Goal: Task Accomplishment & Management: Manage account settings

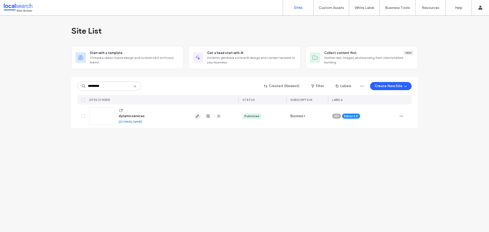
click at [195, 116] on span "button" at bounding box center [197, 116] width 6 height 6
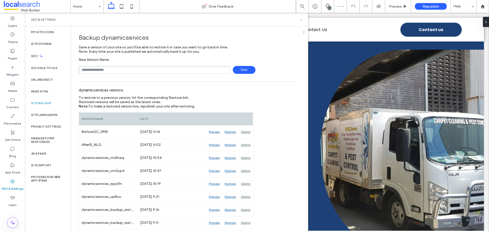
drag, startPoint x: 302, startPoint y: 20, endPoint x: 294, endPoint y: 0, distance: 21.6
click at [302, 20] on use at bounding box center [301, 20] width 2 height 2
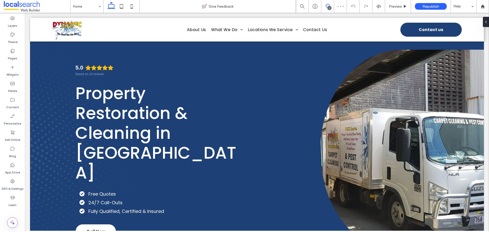
click at [329, 4] on icon at bounding box center [328, 6] width 4 height 4
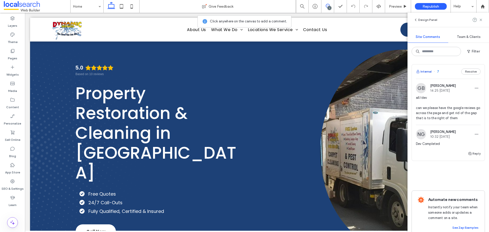
click at [425, 72] on button "Internal" at bounding box center [424, 72] width 16 height 6
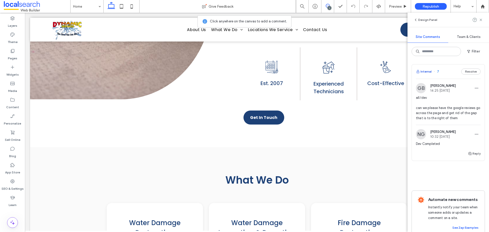
scroll to position [1605, 0]
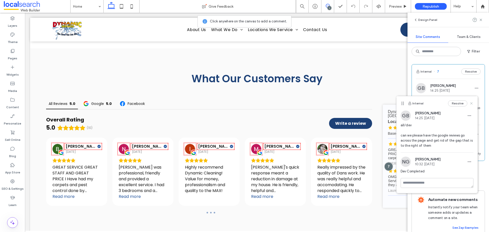
click at [473, 103] on icon at bounding box center [472, 103] width 4 height 4
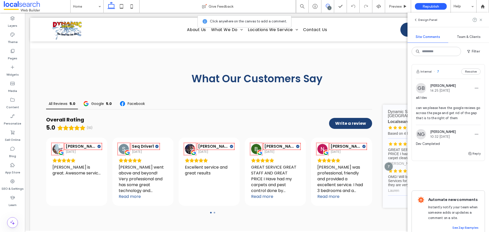
scroll to position [15, 0]
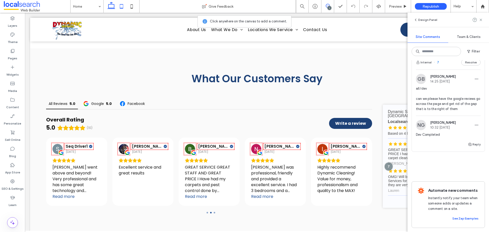
drag, startPoint x: 123, startPoint y: 6, endPoint x: 2, endPoint y: 34, distance: 123.6
click at [123, 6] on icon at bounding box center [121, 6] width 10 height 10
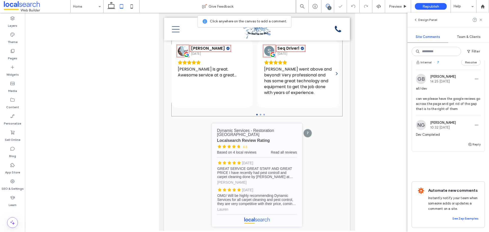
scroll to position [1523, 0]
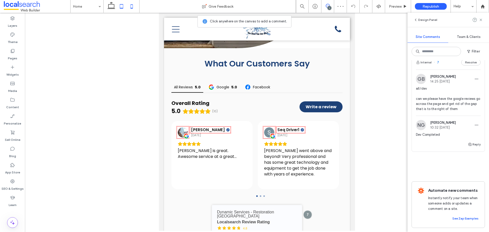
click at [133, 5] on icon at bounding box center [132, 6] width 10 height 10
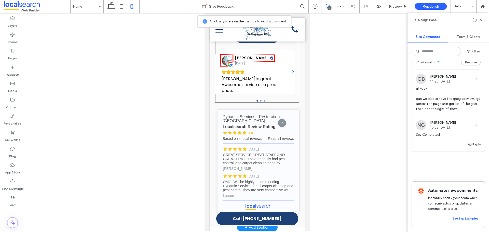
scroll to position [1783, 0]
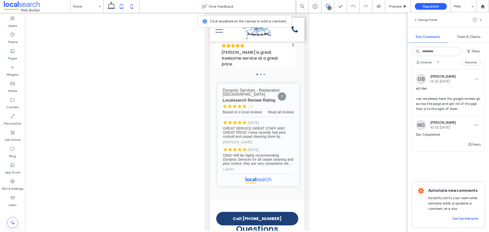
click at [121, 7] on icon at bounding box center [121, 6] width 10 height 10
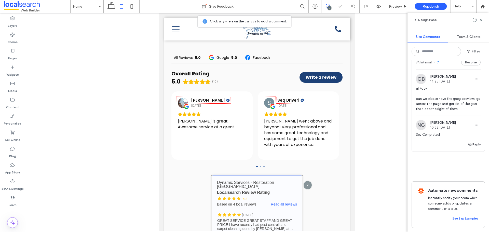
scroll to position [1600, 0]
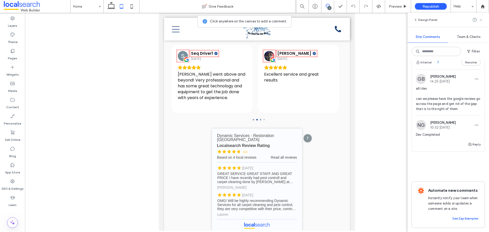
click at [481, 19] on icon at bounding box center [481, 20] width 4 height 4
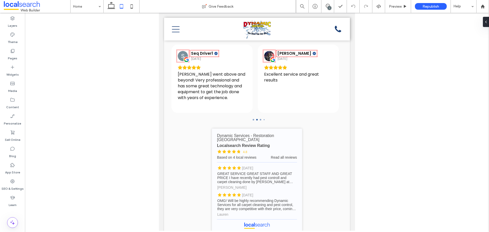
scroll to position [0, 0]
click at [286, 136] on link "Dynamic Services - Restoration Central Queensland - Localsearch reviews" at bounding box center [257, 180] width 90 height 103
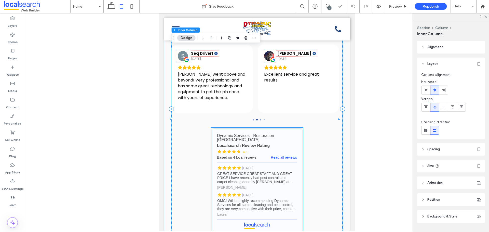
click at [279, 160] on link "Dynamic Services - Restoration Central Queensland - Localsearch reviews" at bounding box center [257, 180] width 90 height 103
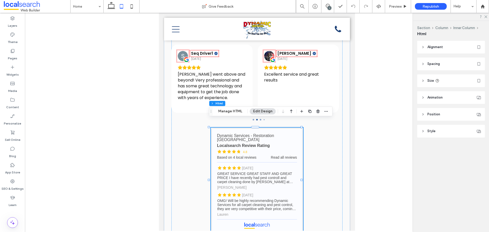
click at [438, 83] on icon at bounding box center [437, 81] width 4 height 4
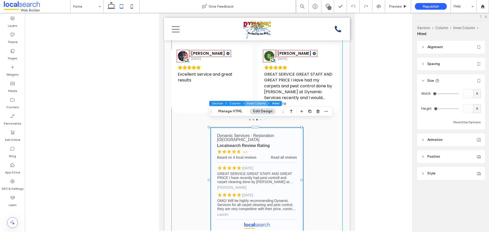
drag, startPoint x: 250, startPoint y: 103, endPoint x: 92, endPoint y: 90, distance: 158.7
click at [250, 103] on button "Inner Column" at bounding box center [256, 103] width 23 height 5
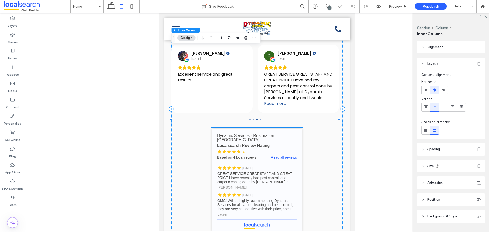
click at [300, 141] on link "Dynamic Services - Restoration Central Queensland - Localsearch reviews" at bounding box center [257, 180] width 90 height 103
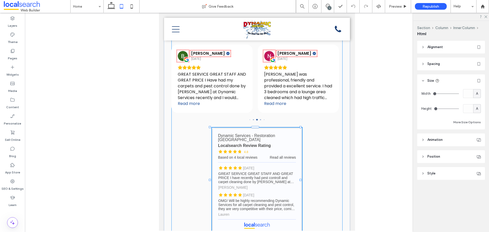
click at [301, 179] on div at bounding box center [301, 180] width 2 height 2
type input "***"
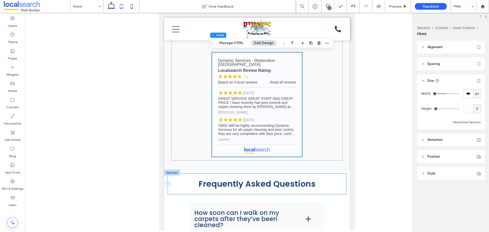
scroll to position [1702, 0]
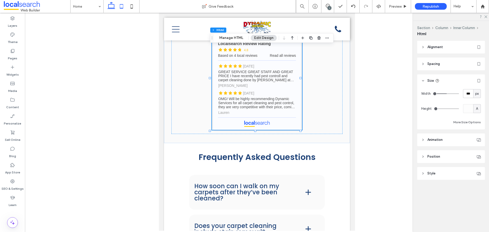
click at [113, 8] on icon at bounding box center [111, 6] width 10 height 10
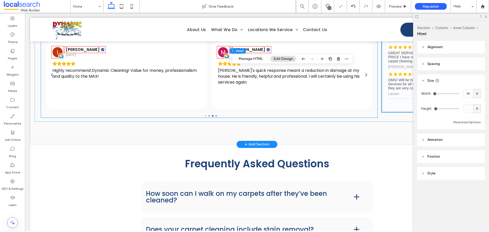
type input "*"
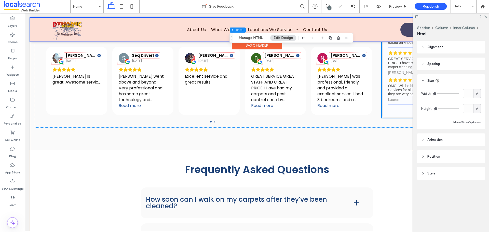
scroll to position [1772, 0]
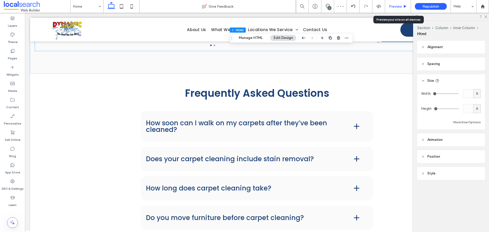
click at [398, 12] on div "Preview" at bounding box center [398, 6] width 26 height 13
click at [399, 7] on span "Preview" at bounding box center [395, 6] width 13 height 4
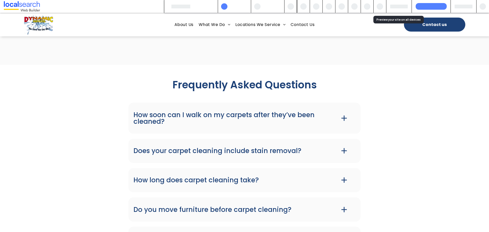
scroll to position [1776, 0]
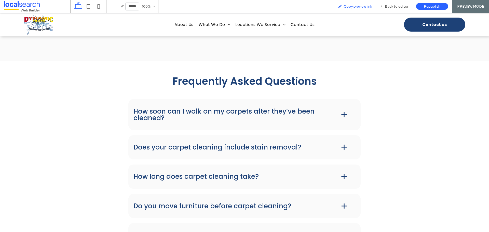
click at [370, 5] on span "Copy preview link" at bounding box center [358, 6] width 28 height 4
click at [392, 4] on span "Back to editor" at bounding box center [396, 6] width 23 height 4
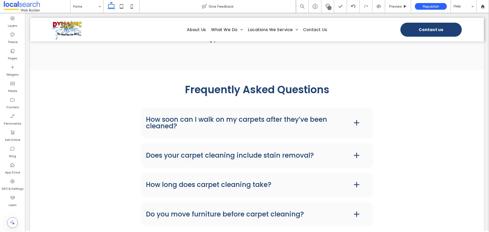
scroll to position [1772, 0]
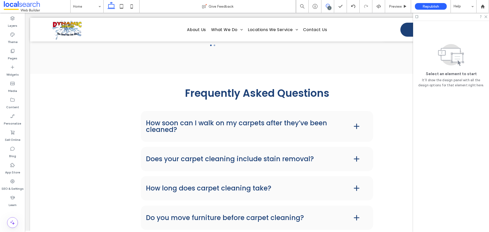
click at [329, 4] on use at bounding box center [328, 6] width 4 height 4
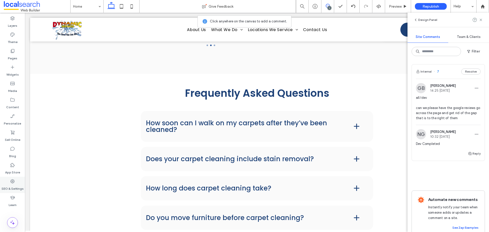
click at [14, 191] on label "SEO & Settings" at bounding box center [13, 187] width 22 height 7
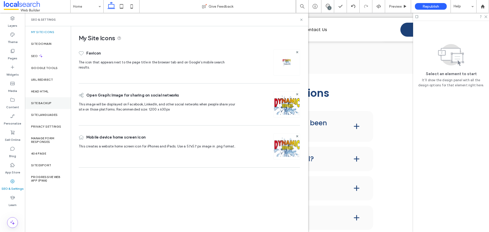
click at [46, 104] on label "Site Backup" at bounding box center [41, 103] width 20 height 4
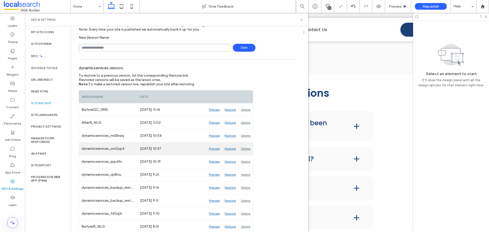
scroll to position [51, 0]
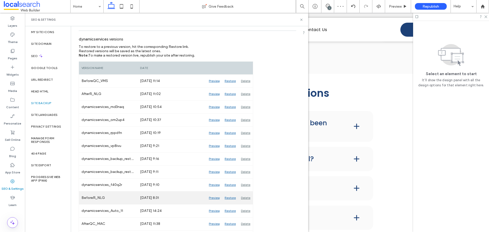
click at [211, 198] on div "Preview" at bounding box center [214, 198] width 16 height 13
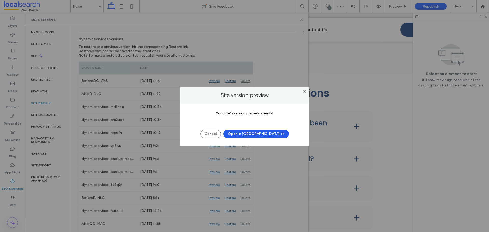
click at [249, 132] on button "Open in New Tab" at bounding box center [255, 134] width 65 height 8
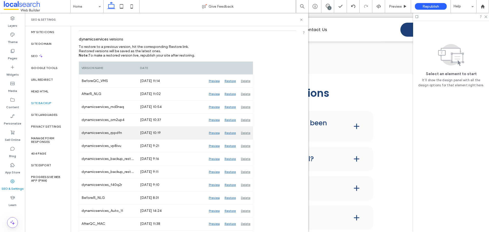
scroll to position [0, 0]
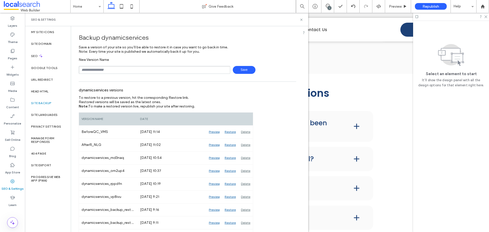
drag, startPoint x: 98, startPoint y: 71, endPoint x: 100, endPoint y: 79, distance: 8.3
click at [98, 71] on input "text" at bounding box center [155, 70] width 152 height 8
type input "**********"
click at [238, 69] on span "Save" at bounding box center [244, 70] width 23 height 8
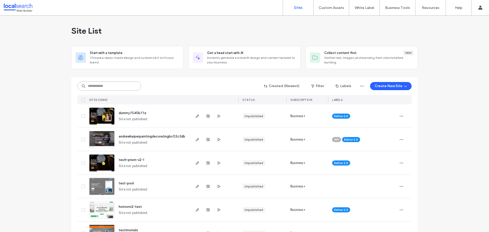
click at [123, 87] on input at bounding box center [109, 86] width 64 height 9
paste input "********"
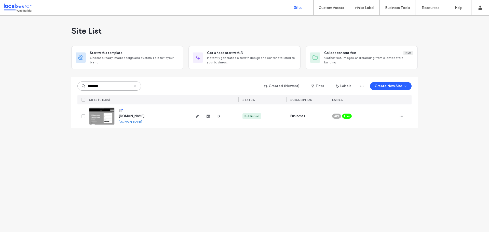
type input "********"
click at [193, 117] on div at bounding box center [214, 115] width 48 height 23
click at [197, 116] on use "button" at bounding box center [197, 116] width 3 height 3
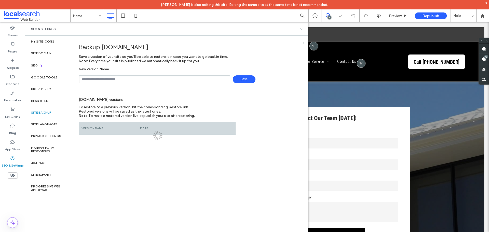
click at [110, 78] on input "text" at bounding box center [155, 79] width 152 height 8
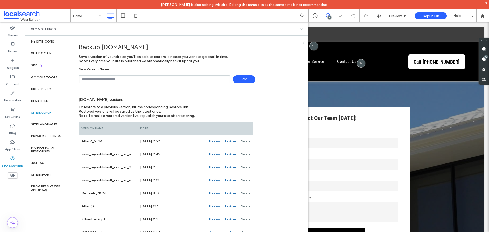
type input "**********"
click at [241, 75] on div "**********" at bounding box center [188, 75] width 218 height 16
click at [242, 78] on span "Save" at bounding box center [244, 79] width 23 height 8
click at [303, 29] on icon at bounding box center [302, 29] width 4 height 4
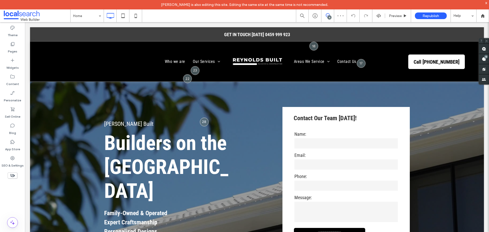
click at [326, 16] on use at bounding box center [328, 15] width 4 height 4
click at [327, 16] on icon at bounding box center [328, 15] width 4 height 4
click at [484, 60] on use at bounding box center [484, 59] width 4 height 4
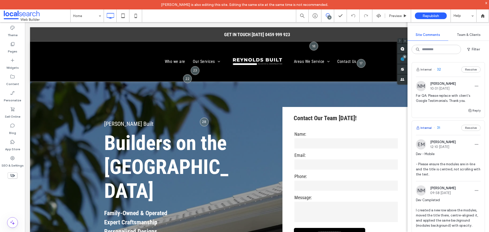
click at [430, 129] on button "Internal" at bounding box center [424, 128] width 16 height 6
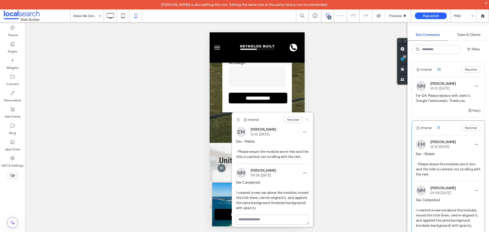
click at [306, 119] on use at bounding box center [307, 119] width 2 height 2
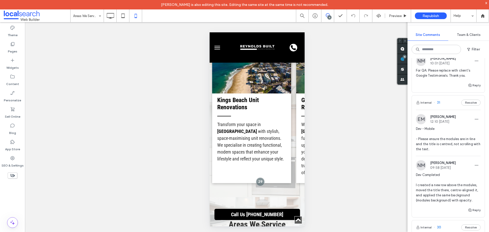
scroll to position [25, 0]
click at [15, 164] on label "SEO & Settings" at bounding box center [13, 164] width 22 height 7
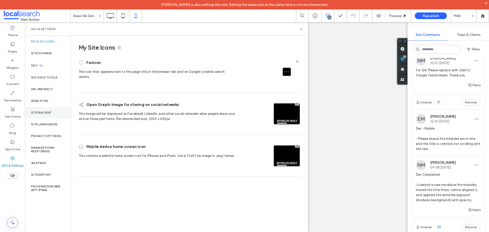
click at [49, 111] on label "Site Backup" at bounding box center [41, 113] width 20 height 4
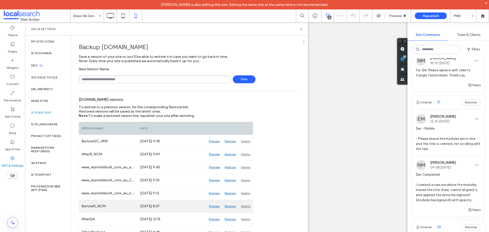
click at [217, 207] on div "Preview" at bounding box center [214, 206] width 16 height 13
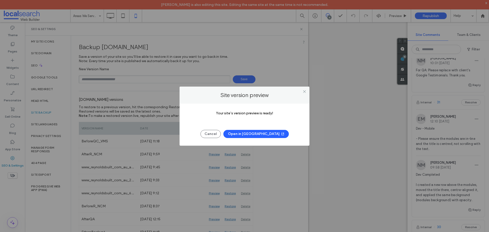
click at [261, 133] on button "Open in New Tab" at bounding box center [255, 134] width 65 height 8
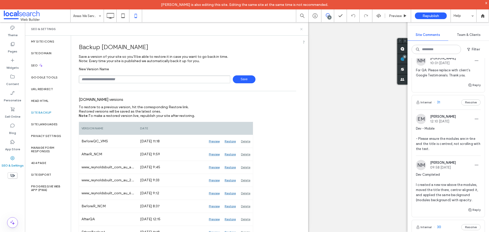
click at [302, 29] on use at bounding box center [301, 29] width 2 height 2
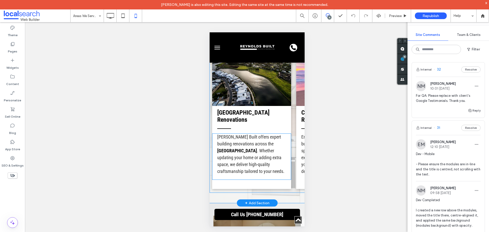
scroll to position [599, 0]
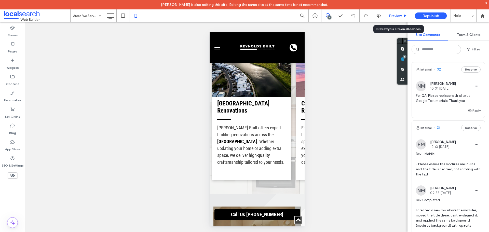
click at [395, 16] on span "Preview" at bounding box center [395, 16] width 13 height 4
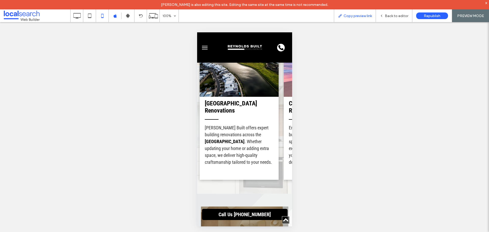
click at [356, 15] on span "Copy preview link" at bounding box center [358, 16] width 28 height 4
click at [397, 19] on div "Back to editor" at bounding box center [394, 15] width 36 height 13
click at [397, 16] on span "Back to editor" at bounding box center [396, 16] width 23 height 4
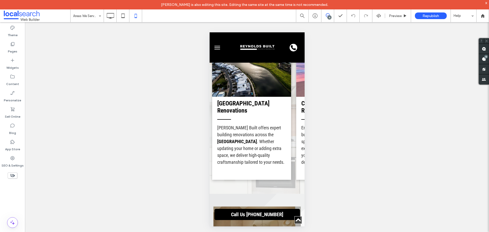
click at [325, 14] on span at bounding box center [328, 15] width 12 height 4
click at [482, 60] on use at bounding box center [484, 59] width 4 height 4
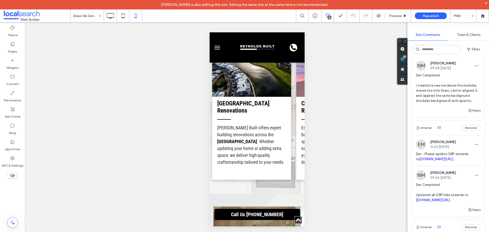
scroll to position [127, 0]
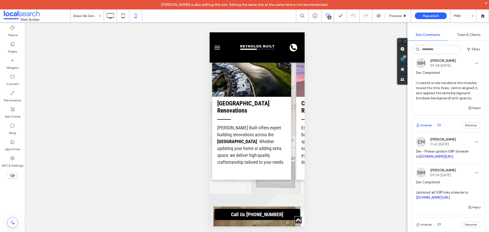
click at [423, 127] on button "Internal" at bounding box center [424, 125] width 16 height 6
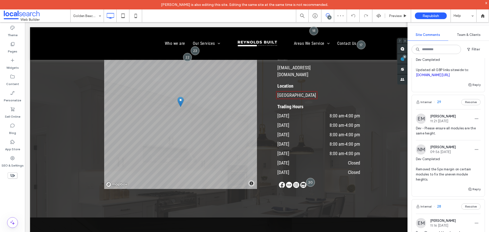
scroll to position [255, 0]
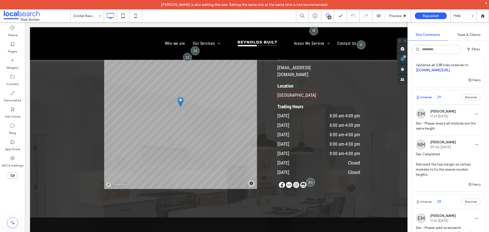
click at [425, 100] on button "Internal" at bounding box center [424, 97] width 16 height 6
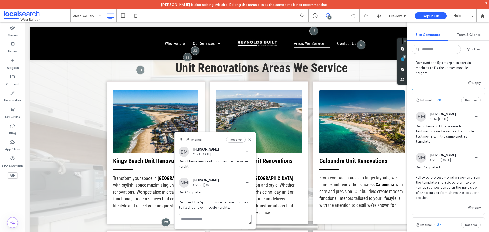
scroll to position [357, 0]
click at [425, 103] on button "Internal" at bounding box center [424, 100] width 16 height 6
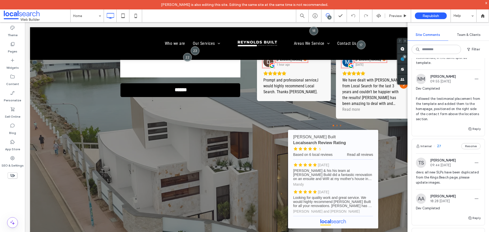
scroll to position [408, 0]
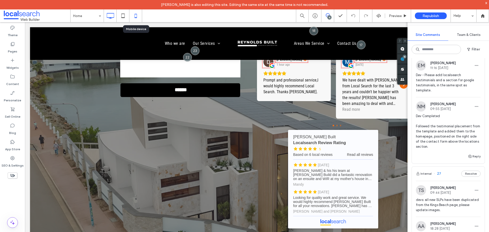
click at [136, 17] on icon at bounding box center [136, 16] width 10 height 10
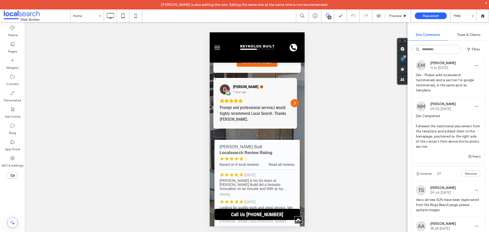
scroll to position [1915, 0]
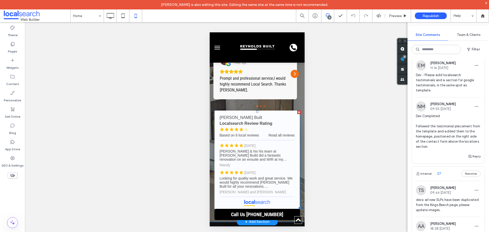
click at [279, 111] on span at bounding box center [256, 160] width 87 height 99
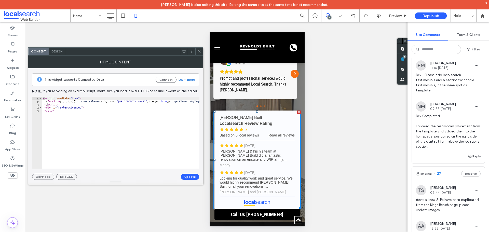
click at [197, 53] on span at bounding box center [199, 52] width 4 height 8
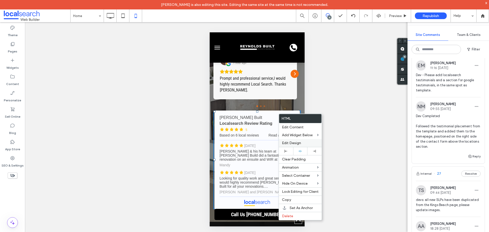
click at [300, 144] on span "Edit Design" at bounding box center [291, 143] width 19 height 4
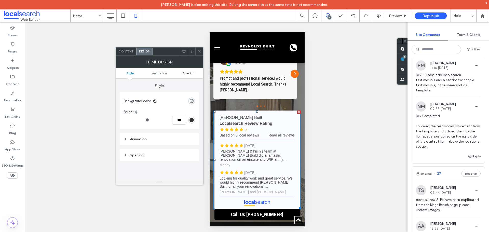
click at [189, 72] on span "Spacing" at bounding box center [189, 73] width 12 height 4
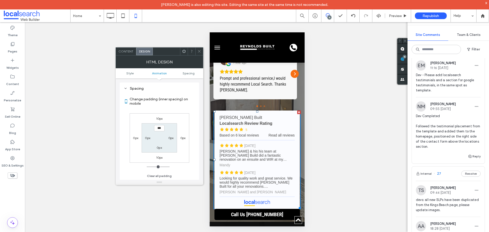
scroll to position [67, 0]
click at [148, 139] on label "0px" at bounding box center [147, 138] width 5 height 4
type input "**"
type input "****"
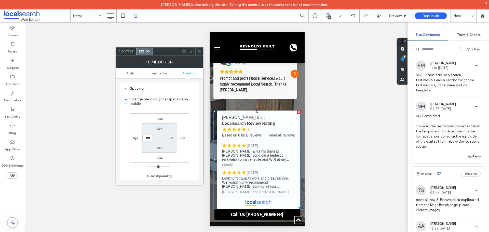
click at [170, 139] on label "0px" at bounding box center [170, 138] width 5 height 4
type input "*"
type input "****"
type input "**"
click at [150, 140] on label "10px" at bounding box center [147, 138] width 7 height 4
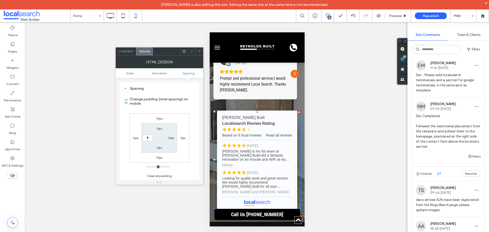
type input "*"
type input "***"
click at [171, 140] on div "10px" at bounding box center [171, 137] width 7 height 5
click at [172, 138] on label "10px" at bounding box center [171, 138] width 7 height 4
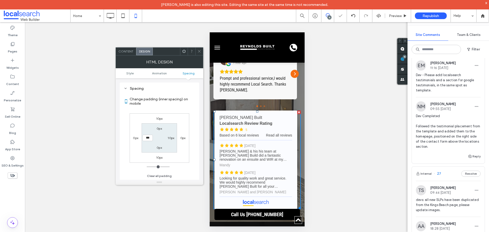
type input "**"
type input "*"
type input "***"
click at [199, 49] on span at bounding box center [199, 52] width 4 height 8
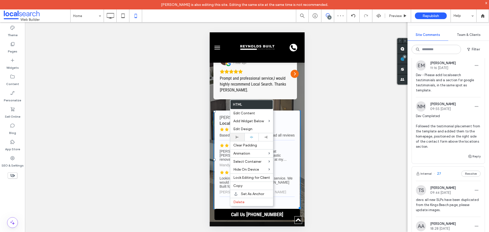
click at [241, 137] on div at bounding box center [237, 137] width 9 height 3
click at [251, 136] on body "Natassja Magno is also editing this site. Editing the same site at the same tim…" at bounding box center [244, 116] width 489 height 232
click at [253, 137] on icon at bounding box center [251, 137] width 3 height 3
click at [298, 142] on div "Contact Us First name Last name Email Phone Message ****** Thank you for contac…" at bounding box center [256, 4] width 95 height 436
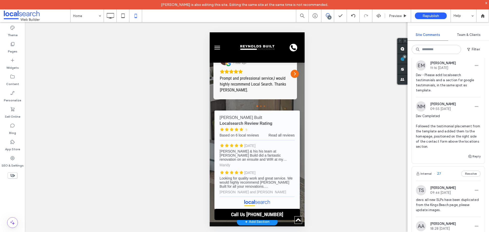
click at [299, 132] on div "Contact Us First name Last name Email Phone Message ****** Thank you for contac…" at bounding box center [256, 4] width 95 height 436
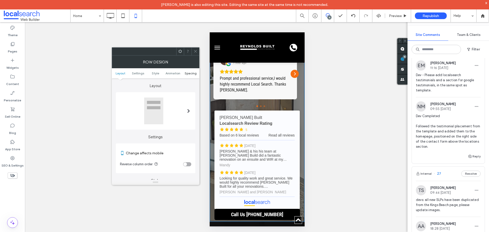
click at [190, 74] on span "Spacing" at bounding box center [191, 73] width 12 height 4
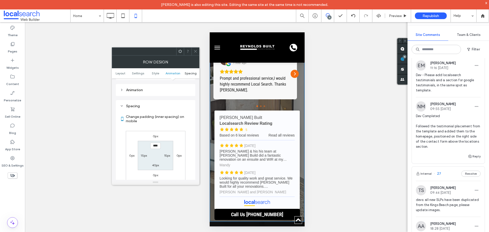
scroll to position [367, 0]
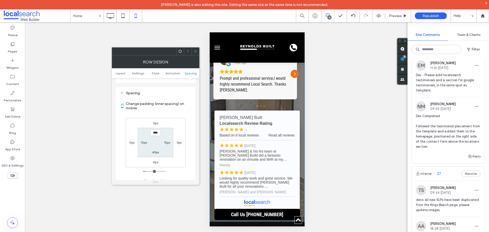
click at [195, 52] on icon at bounding box center [196, 51] width 4 height 4
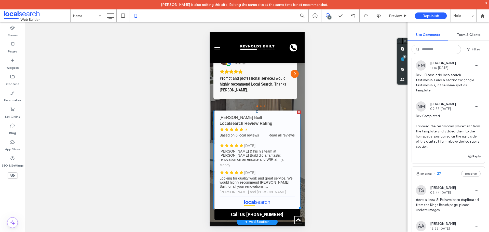
click at [222, 111] on span at bounding box center [256, 160] width 87 height 99
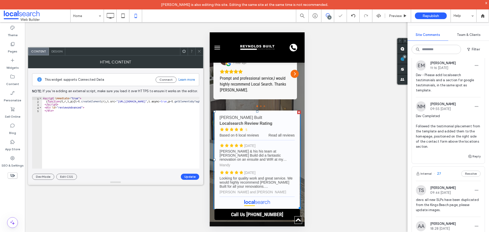
click at [60, 52] on span "Design" at bounding box center [56, 51] width 11 height 4
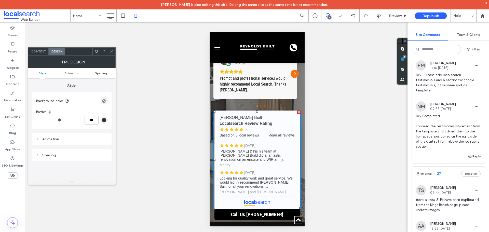
click at [102, 72] on span "Spacing" at bounding box center [101, 73] width 12 height 4
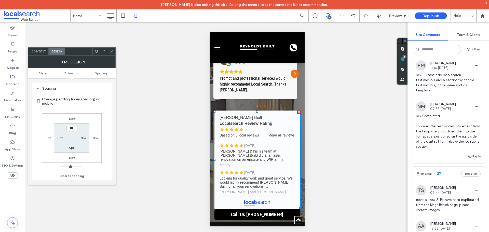
scroll to position [67, 0]
click at [60, 137] on label "0px" at bounding box center [59, 138] width 5 height 4
click at [49, 138] on label "0px" at bounding box center [47, 138] width 5 height 4
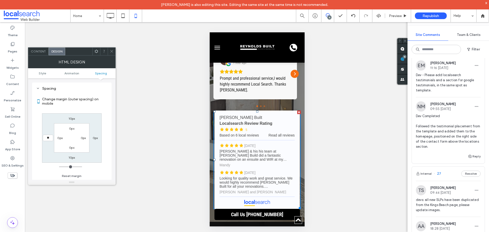
type input "**"
type input "****"
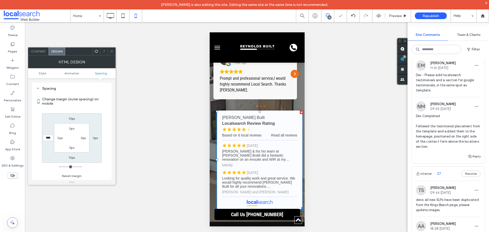
click at [95, 139] on label "0px" at bounding box center [95, 138] width 5 height 4
type input "*"
click at [95, 139] on input "*" at bounding box center [95, 138] width 10 height 6
type input "**"
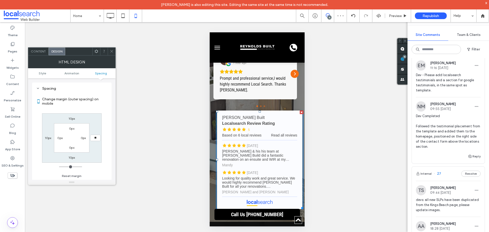
type input "**"
click at [95, 139] on input "****" at bounding box center [95, 138] width 10 height 6
type input "*"
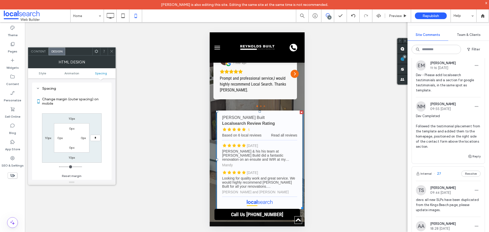
type input "***"
click at [82, 138] on label "0px" at bounding box center [83, 138] width 5 height 4
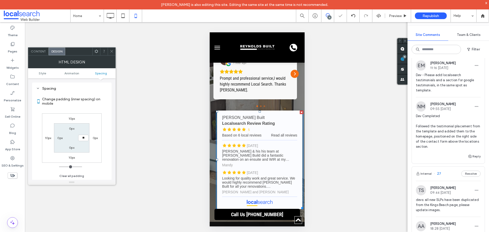
type input "**"
type input "****"
click at [60, 137] on label "0px" at bounding box center [59, 138] width 5 height 4
type input "*"
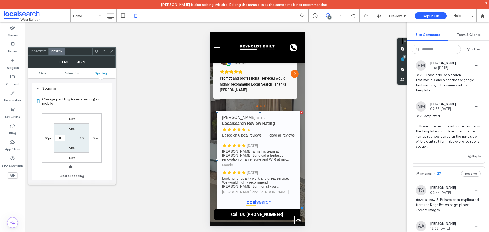
type input "**"
type input "****"
click at [51, 138] on label "10px" at bounding box center [48, 138] width 7 height 4
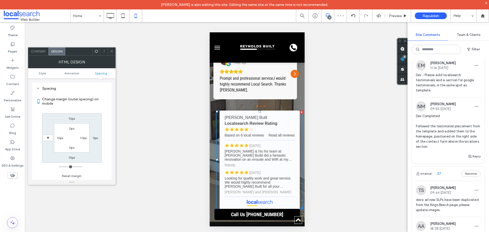
type input "*"
type input "***"
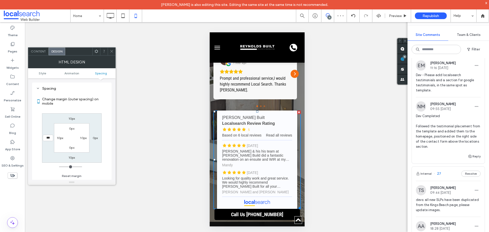
click at [83, 137] on label "10px" at bounding box center [83, 138] width 7 height 4
type input "**"
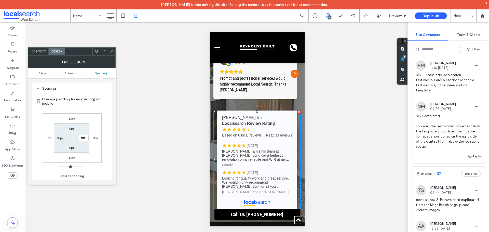
click at [82, 139] on input "****" at bounding box center [83, 138] width 10 height 6
type input "*"
type input "***"
click at [81, 137] on input "***" at bounding box center [83, 138] width 10 height 6
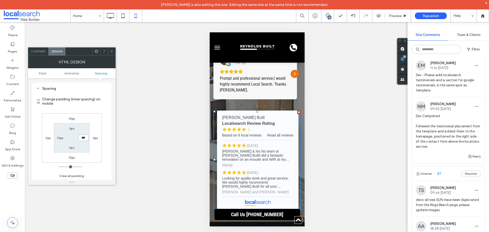
click at [81, 137] on input "***" at bounding box center [83, 138] width 10 height 6
click at [62, 138] on label "10px" at bounding box center [60, 138] width 7 height 4
type input "**"
type input "***"
click at [84, 138] on label "5px" at bounding box center [83, 138] width 5 height 4
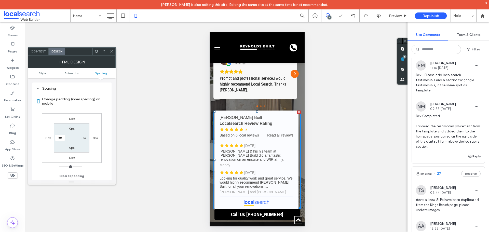
type input "*"
type input "***"
click at [113, 48] on span at bounding box center [112, 52] width 4 height 8
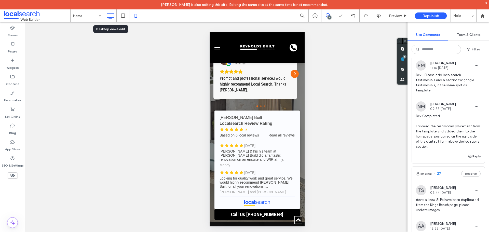
click at [108, 17] on icon at bounding box center [110, 16] width 10 height 10
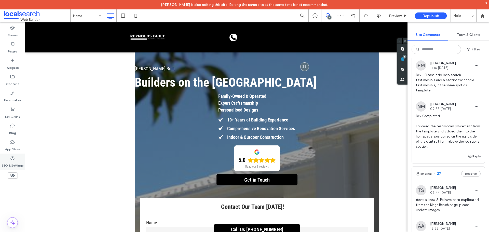
click at [12, 161] on label "SEO & Settings" at bounding box center [13, 164] width 22 height 7
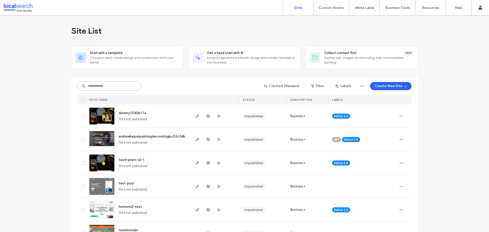
click at [99, 89] on input at bounding box center [109, 86] width 64 height 9
paste input "********"
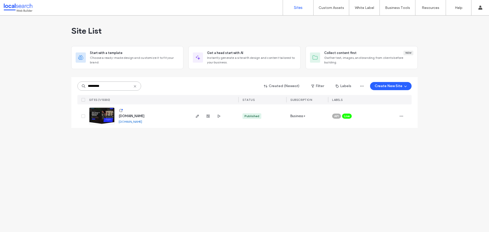
type input "********"
click at [196, 113] on div at bounding box center [208, 115] width 28 height 23
click at [197, 114] on icon "button" at bounding box center [197, 116] width 4 height 4
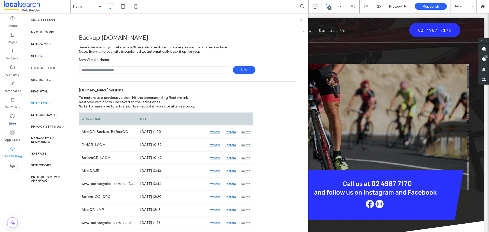
click at [108, 68] on input "text" at bounding box center [155, 70] width 152 height 8
type input "**********"
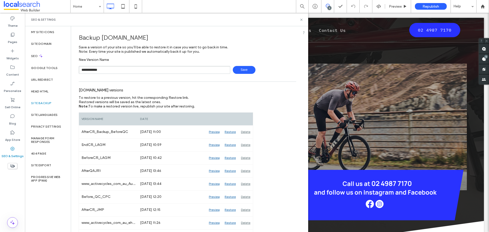
click at [236, 71] on span "Save" at bounding box center [244, 70] width 23 height 8
click at [301, 19] on use at bounding box center [301, 20] width 2 height 2
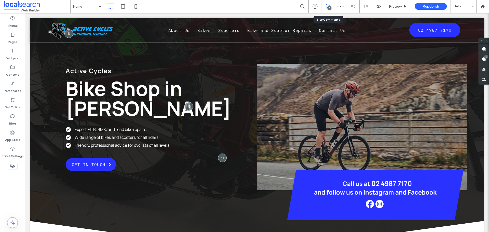
click at [327, 7] on icon at bounding box center [328, 6] width 4 height 4
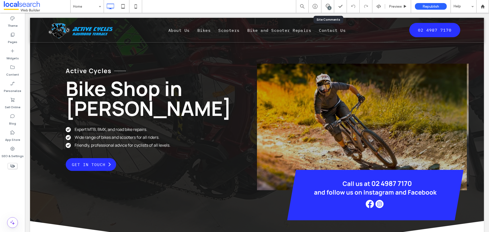
click at [328, 3] on div "5" at bounding box center [328, 6] width 13 height 13
click at [330, 8] on div "5" at bounding box center [330, 8] width 4 height 4
click at [487, 55] on span at bounding box center [484, 59] width 10 height 10
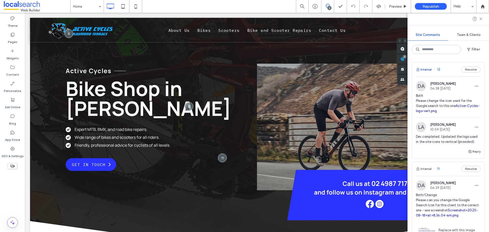
click at [430, 70] on button "Internal" at bounding box center [424, 69] width 16 height 6
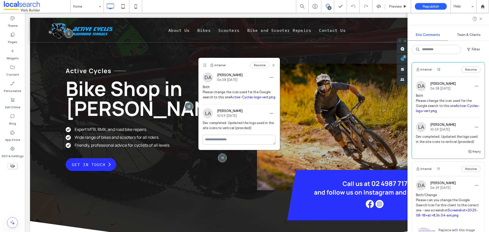
click at [233, 98] on link "Active-Cycles-logo-vert.png" at bounding box center [252, 97] width 45 height 4
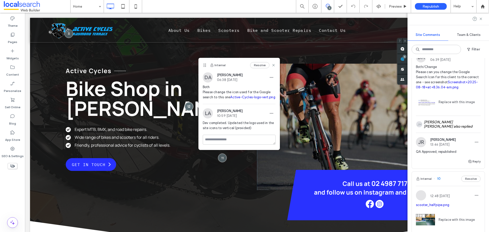
scroll to position [127, 0]
click at [15, 149] on div "SEO & Settings" at bounding box center [12, 152] width 25 height 16
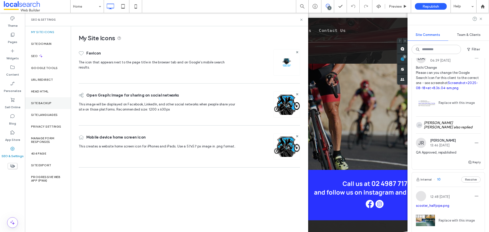
click at [37, 102] on label "Site Backup" at bounding box center [41, 103] width 20 height 4
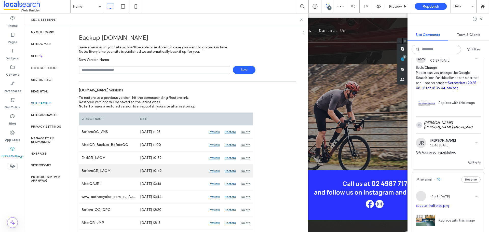
click at [211, 170] on div "Preview" at bounding box center [214, 171] width 16 height 13
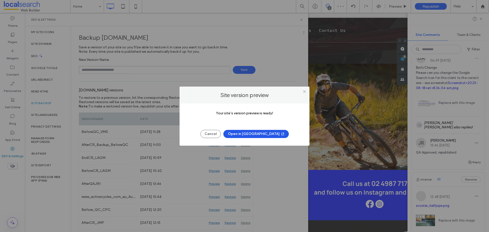
click at [243, 134] on button "Open in New Tab" at bounding box center [255, 134] width 65 height 8
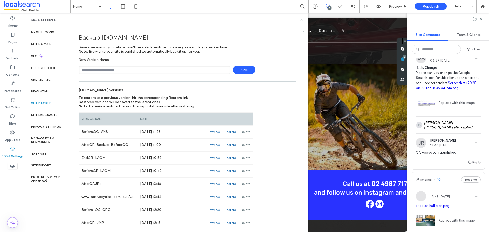
click at [302, 19] on icon at bounding box center [302, 20] width 4 height 4
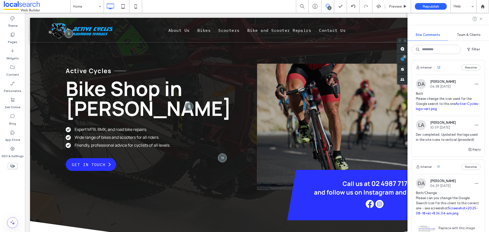
scroll to position [0, 0]
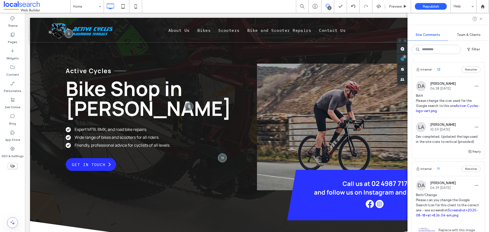
click at [438, 111] on link "Active-Cycles-logo-vert.png" at bounding box center [448, 108] width 64 height 9
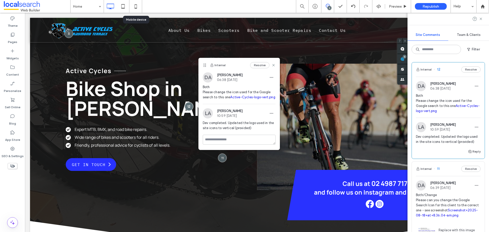
click at [135, 5] on use at bounding box center [136, 6] width 2 height 4
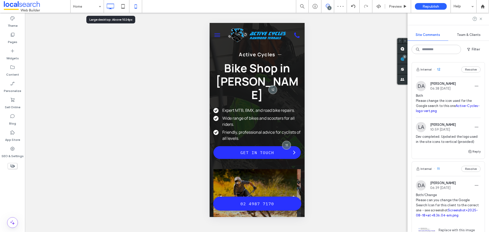
click at [107, 7] on icon at bounding box center [110, 6] width 10 height 10
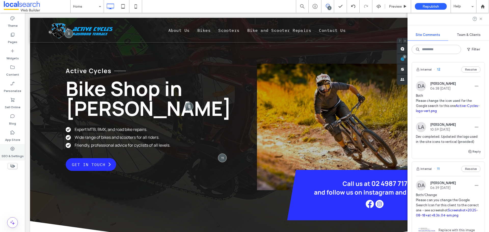
click at [11, 152] on label "SEO & Settings" at bounding box center [13, 154] width 22 height 7
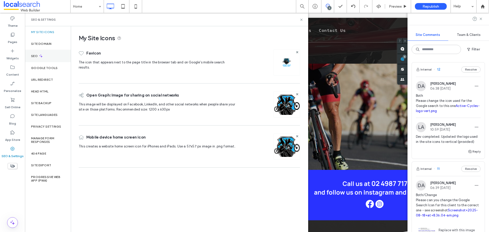
click at [44, 60] on div "SEO" at bounding box center [48, 56] width 46 height 12
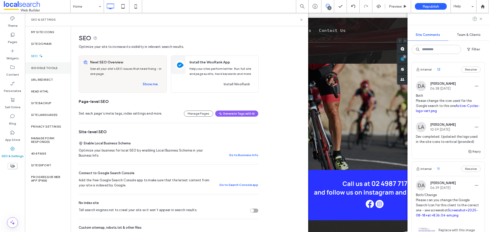
click at [45, 69] on label "Google Tools" at bounding box center [44, 68] width 27 height 4
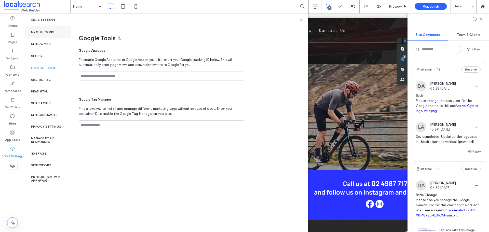
click at [49, 32] on label "My Site Icons" at bounding box center [42, 32] width 23 height 4
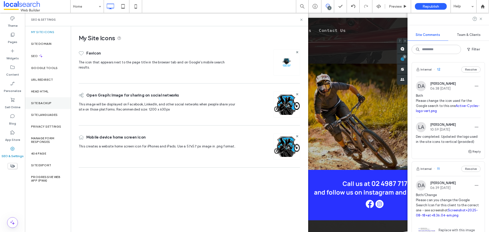
click at [49, 101] on div "Site Backup" at bounding box center [48, 103] width 46 height 12
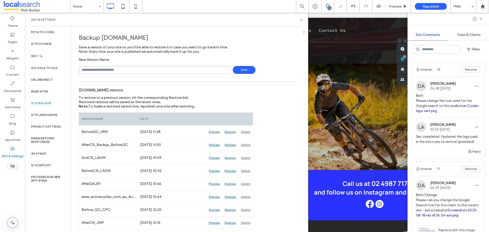
click at [128, 70] on input "text" at bounding box center [155, 70] width 152 height 8
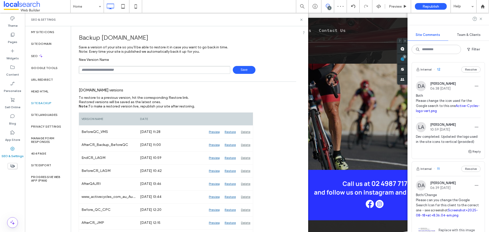
type input "**********"
drag, startPoint x: 238, startPoint y: 70, endPoint x: 244, endPoint y: 72, distance: 5.8
click at [238, 70] on span "Save" at bounding box center [244, 70] width 23 height 8
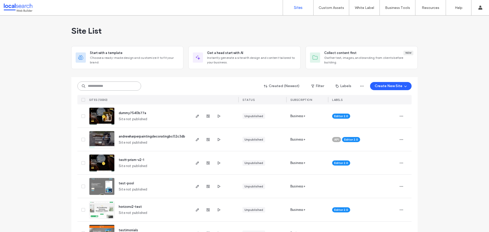
click at [117, 84] on input at bounding box center [109, 86] width 64 height 9
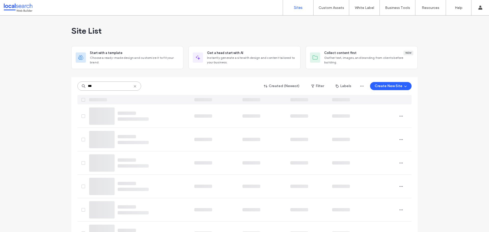
drag, startPoint x: 107, startPoint y: 86, endPoint x: 64, endPoint y: 86, distance: 42.8
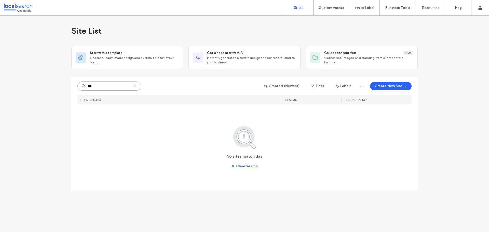
paste input "*****"
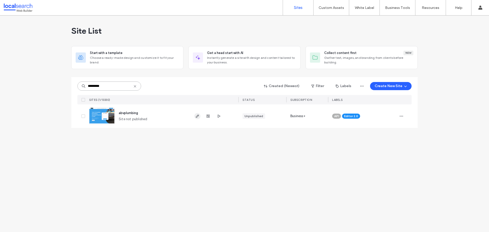
type input "********"
click at [197, 115] on icon "button" at bounding box center [197, 116] width 4 height 4
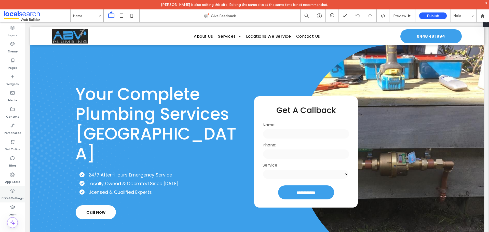
drag, startPoint x: 1, startPoint y: 163, endPoint x: 16, endPoint y: 189, distance: 30.1
click at [16, 189] on div "SEO & Settings" at bounding box center [12, 194] width 25 height 16
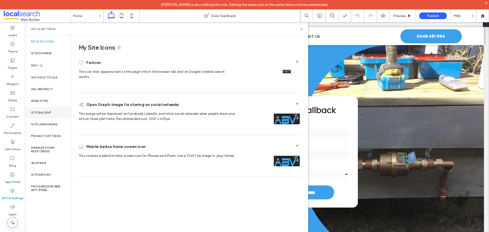
click at [50, 112] on label "Site Backup" at bounding box center [41, 113] width 20 height 4
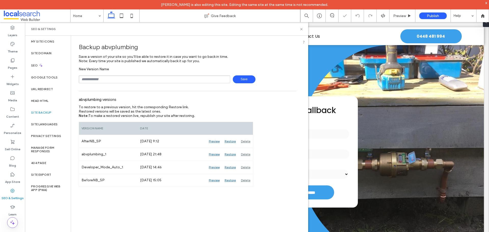
click at [124, 80] on input "text" at bounding box center [155, 79] width 152 height 8
type input "**********"
click at [247, 78] on span "Save" at bounding box center [244, 79] width 23 height 8
click at [39, 68] on div "SEO" at bounding box center [48, 65] width 46 height 12
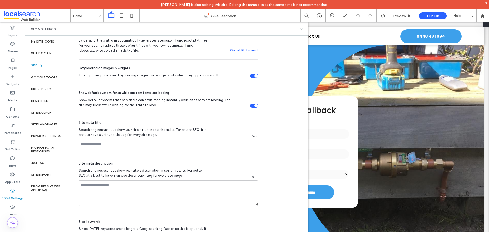
scroll to position [229, 0]
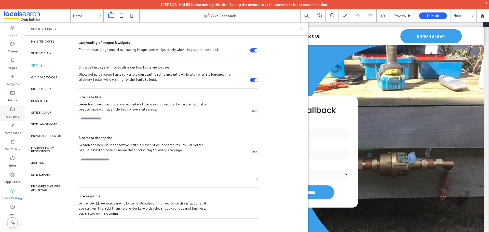
click at [13, 111] on icon at bounding box center [12, 109] width 5 height 5
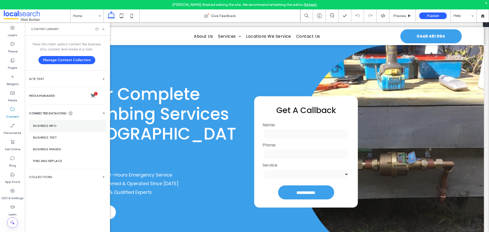
click at [51, 127] on label "Business Info" at bounding box center [67, 126] width 69 height 4
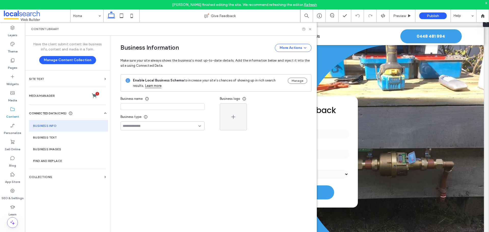
type input "**********"
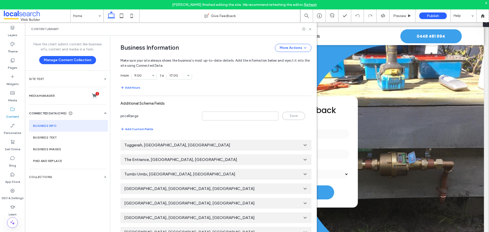
scroll to position [309, 0]
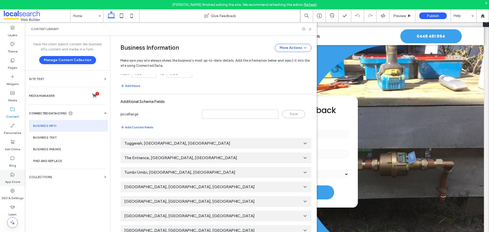
click at [11, 179] on label "App Store" at bounding box center [12, 180] width 15 height 7
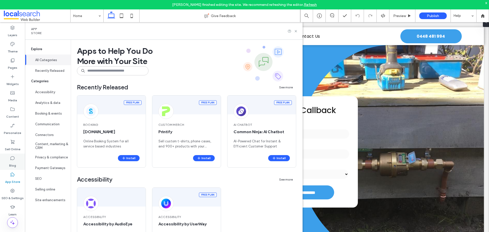
click at [13, 159] on icon at bounding box center [12, 158] width 5 height 5
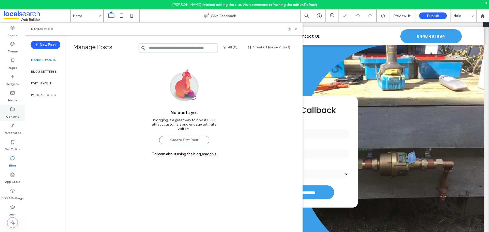
click at [12, 116] on label "Content" at bounding box center [12, 115] width 13 height 7
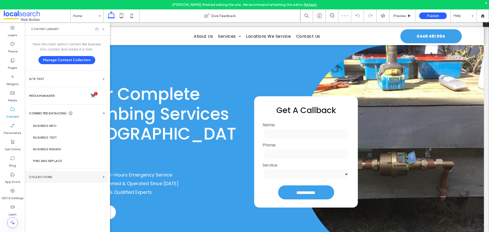
click at [47, 178] on label "Collections" at bounding box center [65, 177] width 72 height 4
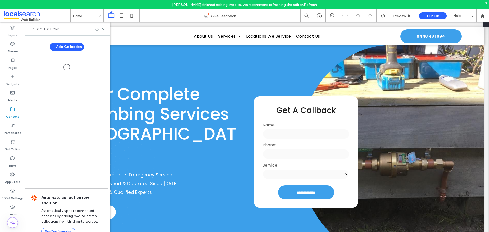
scroll to position [0, 0]
click at [103, 28] on icon at bounding box center [103, 29] width 4 height 4
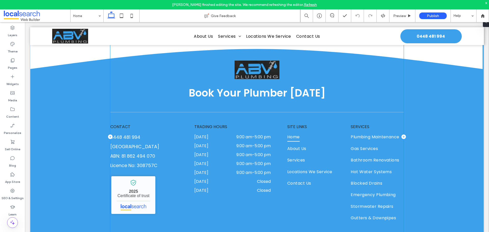
scroll to position [1489, 0]
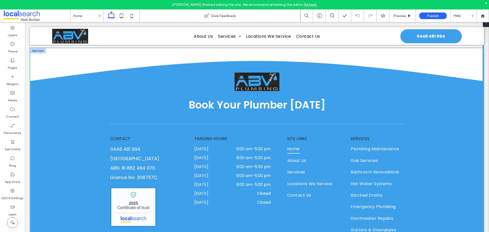
click at [39, 85] on div "Book Your Plumber Today CONTACT 0448 481 994 Woy Woy, NSW 2256 ABN: 81 862 494 …" at bounding box center [257, 149] width 454 height 202
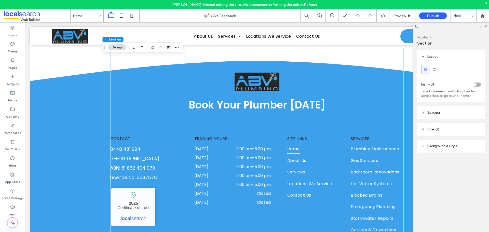
click at [466, 142] on header "Background & Style" at bounding box center [451, 146] width 68 height 13
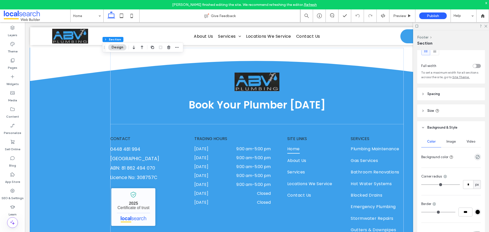
scroll to position [42, 0]
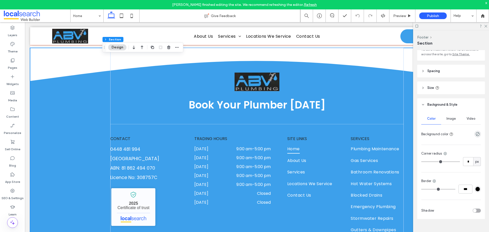
click at [55, 102] on div "Book Your Plumber Today CONTACT 0448 481 994 Woy Woy, NSW 2256 ABN: 81 862 494 …" at bounding box center [257, 149] width 454 height 202
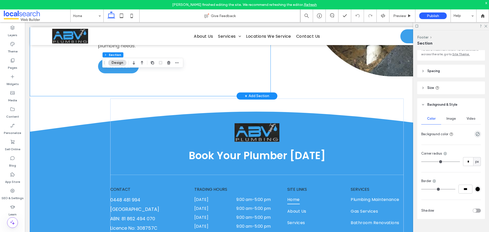
scroll to position [1438, 0]
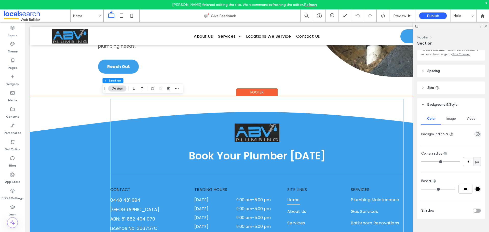
click at [266, 89] on div "Footer" at bounding box center [256, 92] width 41 height 8
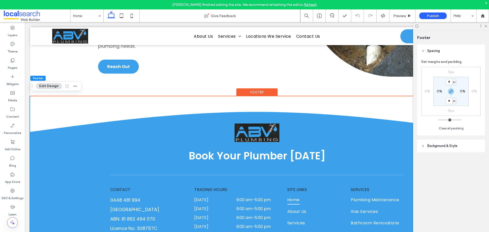
click at [469, 147] on header "Background & Style" at bounding box center [451, 146] width 68 height 13
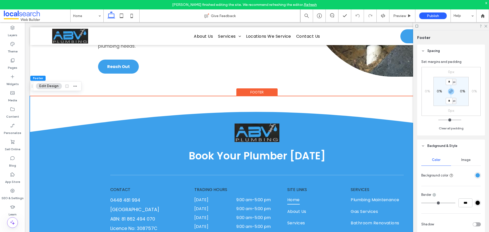
click at [476, 175] on div "rgba(61,160,235,1)" at bounding box center [478, 175] width 4 height 4
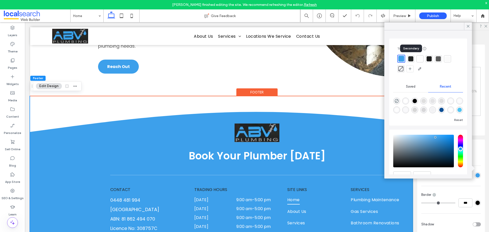
click at [412, 60] on div at bounding box center [410, 58] width 5 height 5
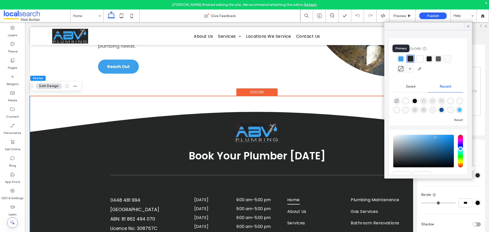
click at [403, 59] on div at bounding box center [400, 58] width 5 height 5
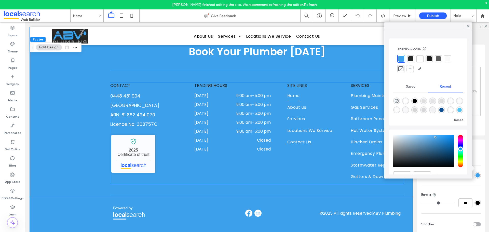
scroll to position [1543, 0]
click at [408, 60] on div at bounding box center [410, 58] width 5 height 5
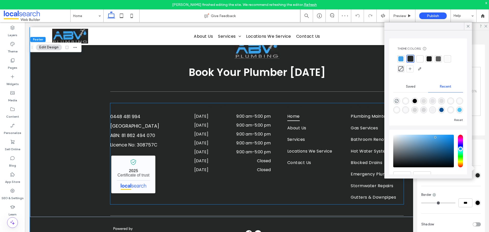
scroll to position [1492, 0]
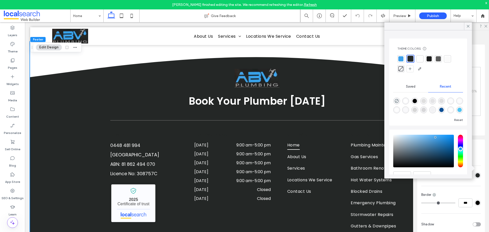
click at [401, 58] on div at bounding box center [400, 58] width 5 height 5
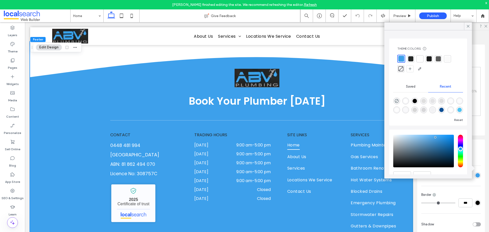
click at [410, 58] on div at bounding box center [410, 58] width 5 height 5
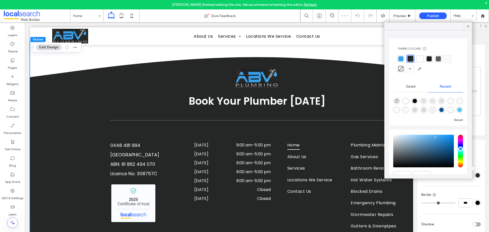
click at [403, 60] on div at bounding box center [400, 58] width 5 height 5
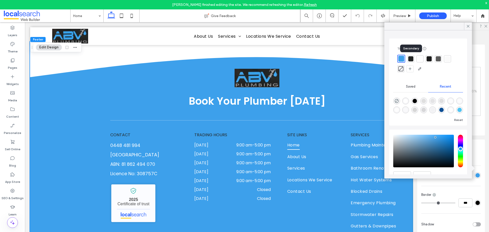
click at [411, 56] on div at bounding box center [410, 58] width 5 height 5
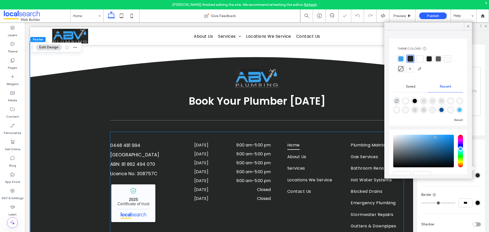
click at [126, 132] on span "CONTACT" at bounding box center [120, 135] width 20 height 6
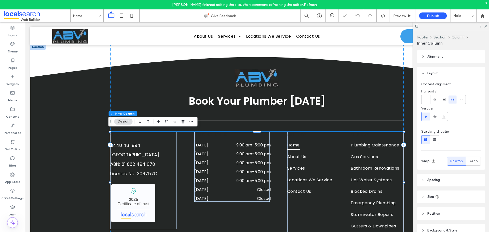
click at [126, 132] on span "CONTACT" at bounding box center [120, 135] width 20 height 6
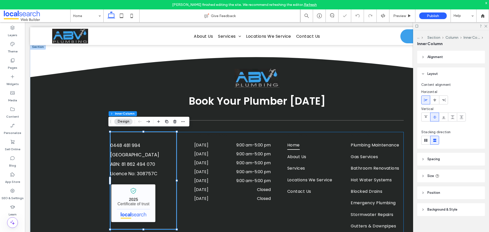
click at [126, 132] on span "CONTACT" at bounding box center [120, 135] width 20 height 6
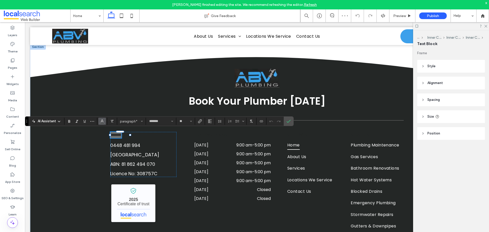
click at [105, 121] on button "Color" at bounding box center [102, 121] width 8 height 7
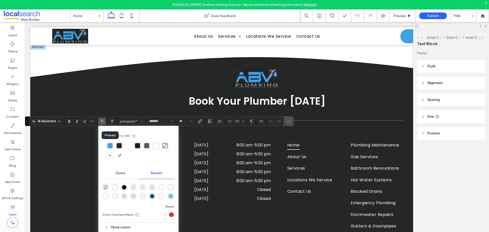
click at [108, 147] on div at bounding box center [110, 145] width 5 height 5
drag, startPoint x: 291, startPoint y: 121, endPoint x: 266, endPoint y: 99, distance: 33.2
click at [291, 121] on label "Confirm" at bounding box center [289, 121] width 8 height 9
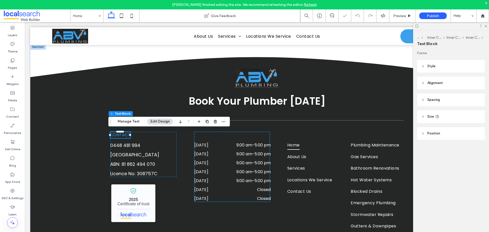
click at [206, 132] on span "TRADING HOURS" at bounding box center [210, 135] width 33 height 6
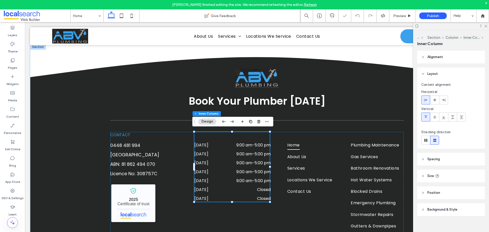
click at [206, 132] on span "TRADING HOURS" at bounding box center [210, 135] width 33 height 6
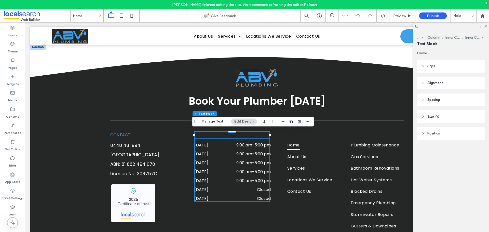
click at [206, 132] on span "TRADING HOURS" at bounding box center [210, 135] width 33 height 6
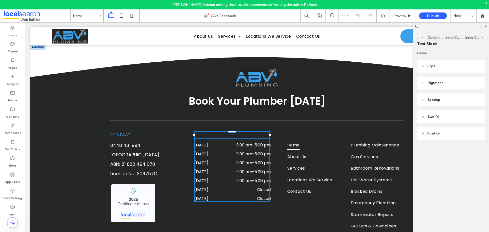
type input "*******"
type input "**"
click at [161, 123] on icon "Color" at bounding box center [162, 121] width 4 height 4
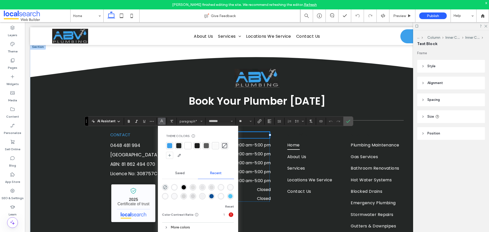
click at [168, 145] on div at bounding box center [169, 145] width 5 height 5
click at [351, 121] on label "Confirm" at bounding box center [348, 121] width 8 height 9
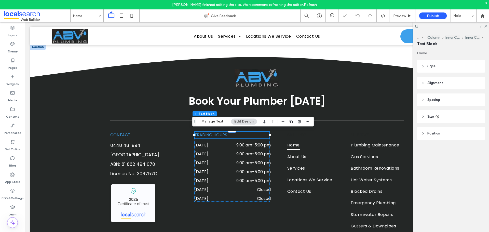
click at [299, 134] on span "SITE LINKS" at bounding box center [297, 135] width 20 height 6
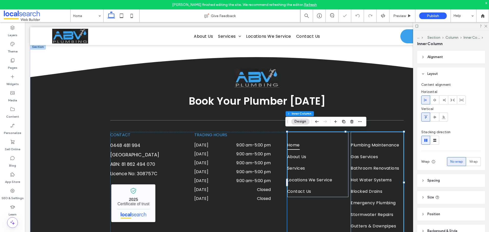
click at [299, 134] on span "SITE LINKS" at bounding box center [297, 135] width 20 height 6
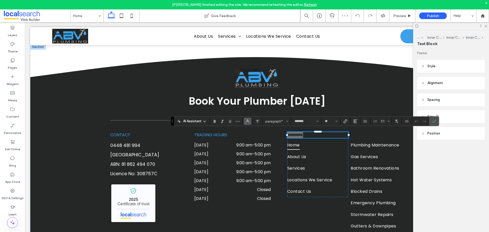
click at [246, 121] on icon "Color" at bounding box center [248, 121] width 4 height 4
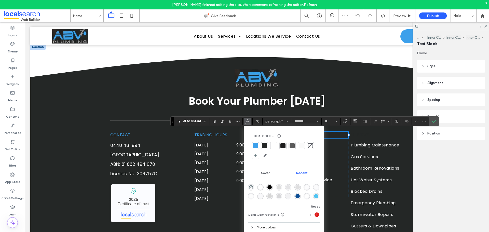
click at [253, 144] on div at bounding box center [255, 145] width 5 height 5
click at [436, 120] on label "Confirm" at bounding box center [434, 121] width 8 height 9
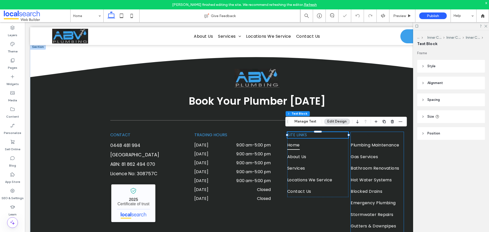
click at [366, 134] on span "SERVICES" at bounding box center [360, 135] width 19 height 6
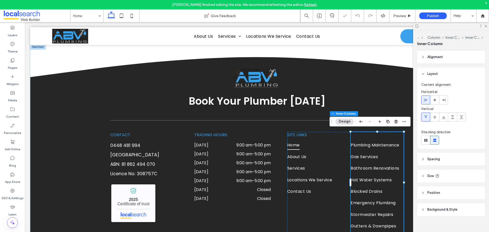
click at [366, 134] on span "SERVICES" at bounding box center [360, 135] width 19 height 6
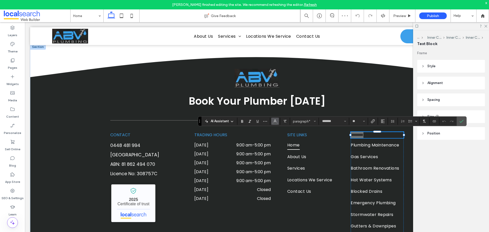
click at [278, 121] on button "Color" at bounding box center [275, 121] width 8 height 7
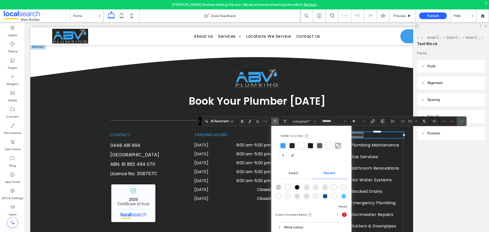
click at [284, 145] on div at bounding box center [283, 145] width 5 height 5
click at [458, 121] on label "Confirm" at bounding box center [462, 121] width 8 height 9
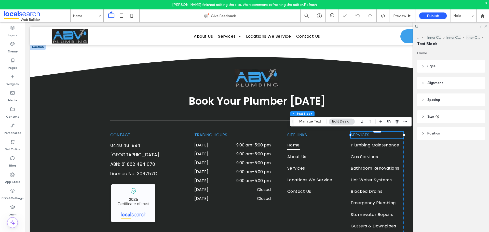
click at [486, 26] on use at bounding box center [486, 26] width 3 height 3
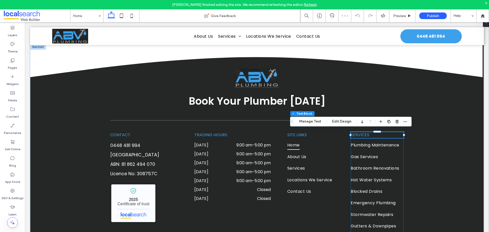
click at [447, 172] on div "Book Your Plumber Today CONTACT 0448 481 994 Woy Woy, NSW 2256 ABN: 81 862 494 …" at bounding box center [257, 145] width 454 height 202
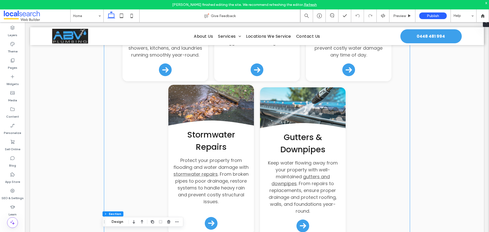
scroll to position [801, 0]
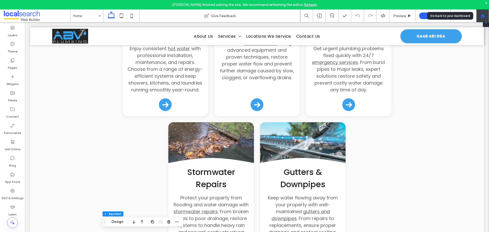
drag, startPoint x: 483, startPoint y: 13, endPoint x: 480, endPoint y: 15, distance: 3.2
click at [483, 13] on div at bounding box center [482, 15] width 13 height 13
